Goal: Find specific page/section

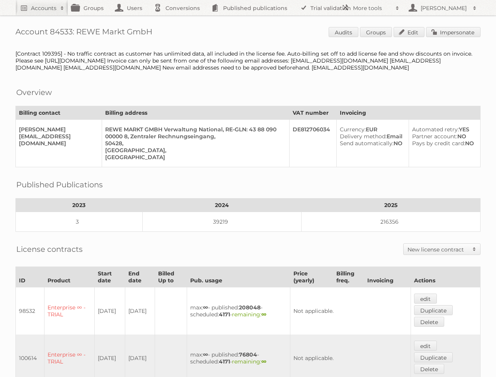
click at [33, 10] on h2 "Accounts" at bounding box center [43, 8] width 25 height 8
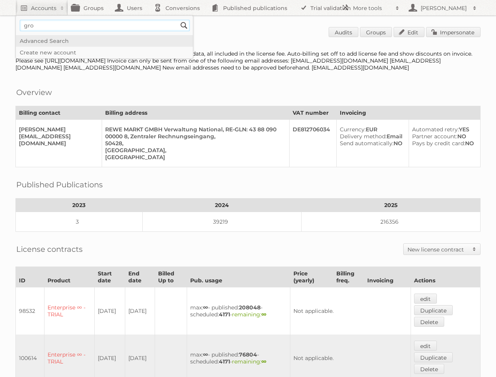
type input"] "Groenrijk Retail"
click at [178, 20] on input "Search" at bounding box center [184, 26] width 12 height 12
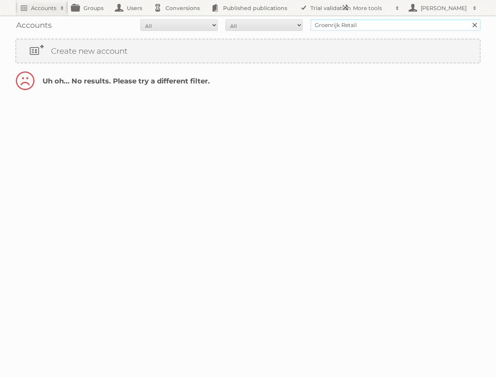
click at [370, 27] on input "Groenrijk Retail" at bounding box center [395, 25] width 170 height 12
click at [468, 19] on input "Search" at bounding box center [474, 25] width 12 height 12
click at [353, 26] on input "Groenrijk Retail" at bounding box center [395, 25] width 170 height 12
type input "Groenrijk"
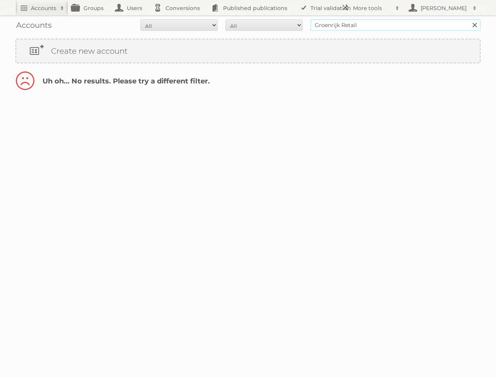
click at [352, 26] on input "Groenrijk Retail" at bounding box center [395, 25] width 170 height 12
type input "Groenrijk"
click at [468, 19] on input "Search" at bounding box center [474, 25] width 12 height 12
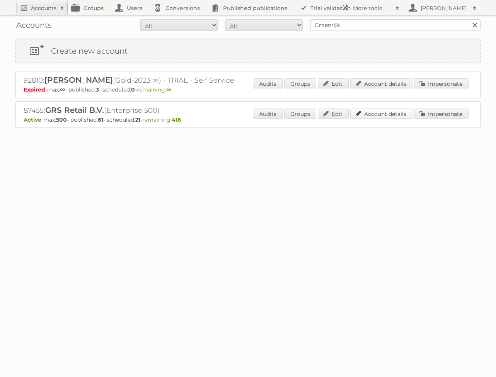
click at [379, 114] on link "Account details" at bounding box center [381, 114] width 62 height 10
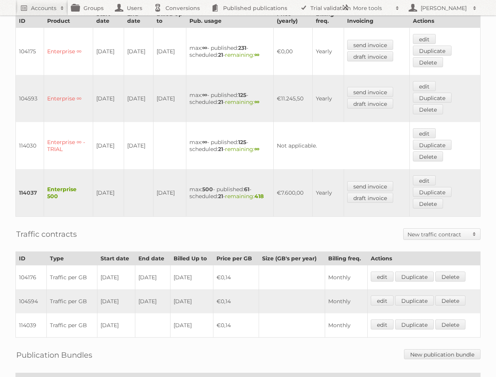
scroll to position [297, 0]
